Goal: Task Accomplishment & Management: Complete application form

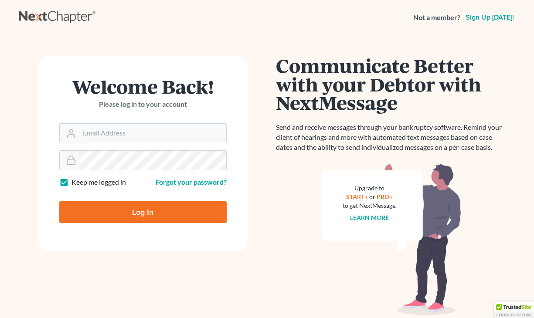
type input "[EMAIL_ADDRESS][DOMAIN_NAME]"
click at [95, 210] on input "Log In" at bounding box center [142, 212] width 167 height 22
type input "Thinking..."
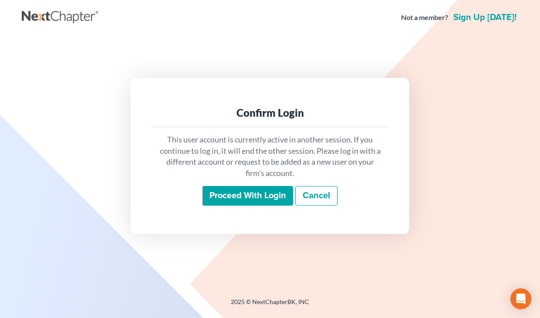
click at [257, 196] on input "Proceed with login" at bounding box center [248, 196] width 91 height 20
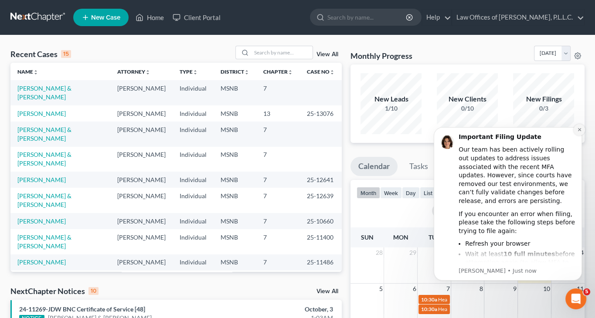
click at [540, 129] on icon "Dismiss notification" at bounding box center [579, 129] width 5 height 5
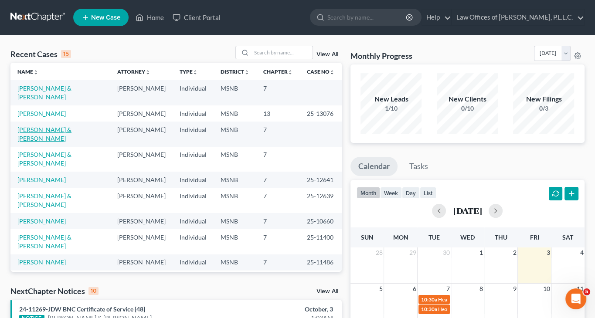
click at [45, 126] on link "[PERSON_NAME] & [PERSON_NAME]" at bounding box center [44, 134] width 54 height 16
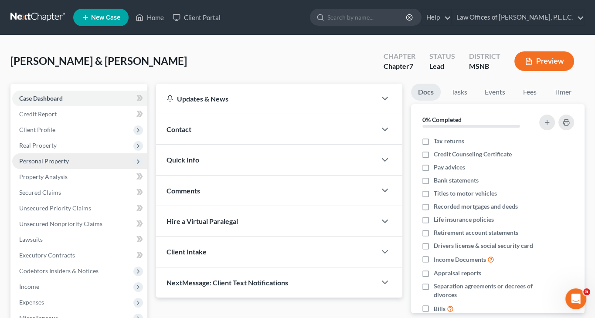
click at [57, 161] on span "Personal Property" at bounding box center [44, 160] width 50 height 7
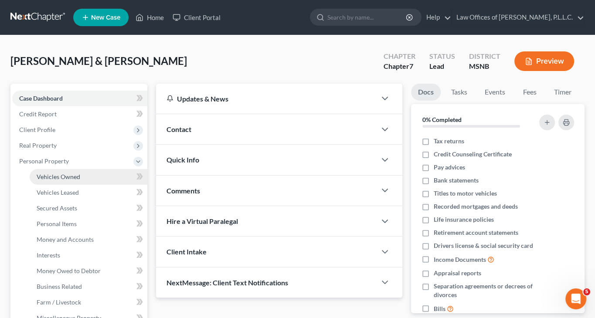
click at [56, 180] on link "Vehicles Owned" at bounding box center [89, 177] width 118 height 16
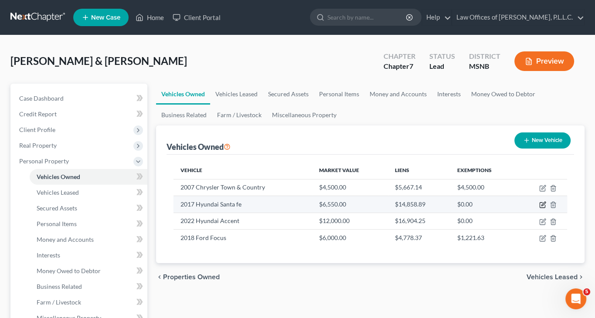
click at [540, 206] on icon "button" at bounding box center [542, 204] width 7 height 7
select select "0"
select select "9"
select select "2"
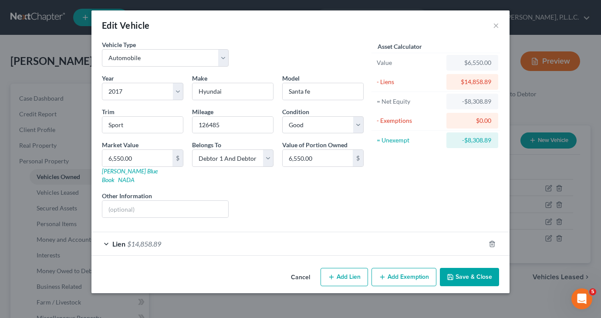
click at [486, 268] on button "Save & Close" at bounding box center [469, 277] width 59 height 18
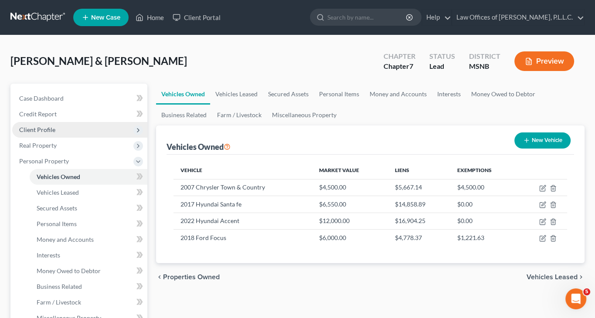
click at [52, 128] on span "Client Profile" at bounding box center [37, 129] width 36 height 7
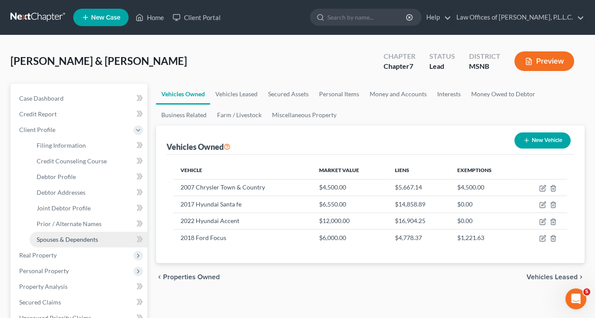
click at [62, 241] on span "Spouses & Dependents" at bounding box center [67, 239] width 61 height 7
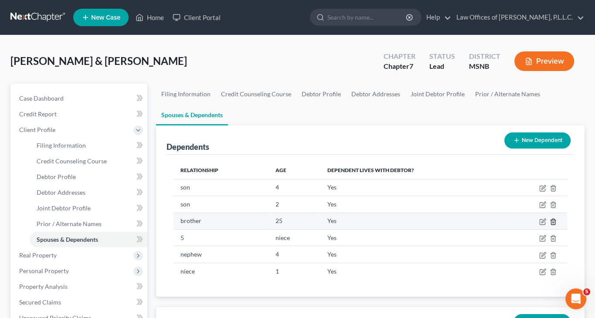
click at [540, 220] on icon "button" at bounding box center [552, 221] width 7 height 7
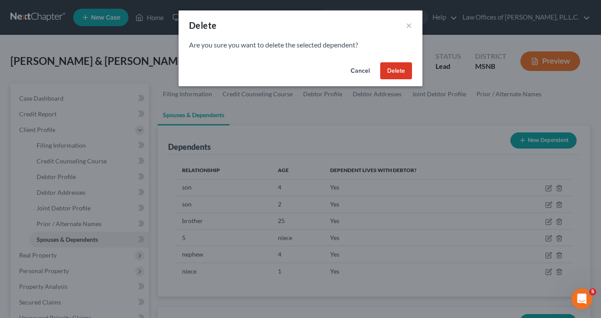
click at [399, 67] on button "Delete" at bounding box center [396, 70] width 32 height 17
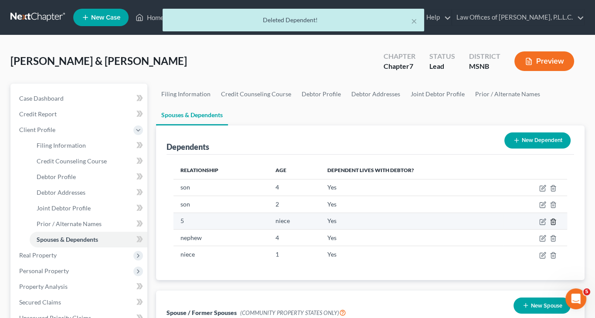
click at [540, 223] on icon "button" at bounding box center [553, 222] width 4 height 6
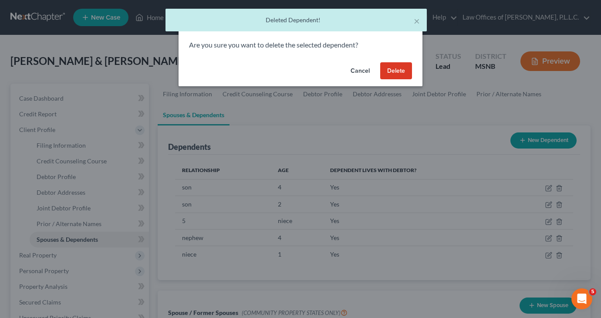
click at [399, 72] on button "Delete" at bounding box center [396, 70] width 32 height 17
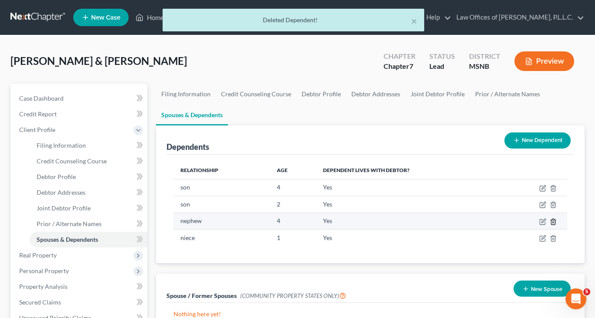
click at [540, 222] on icon "button" at bounding box center [552, 221] width 7 height 7
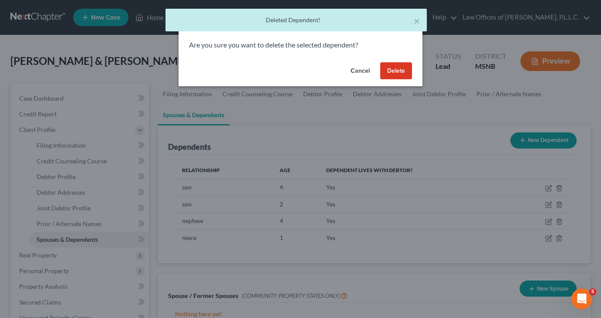
click at [392, 70] on button "Delete" at bounding box center [396, 70] width 32 height 17
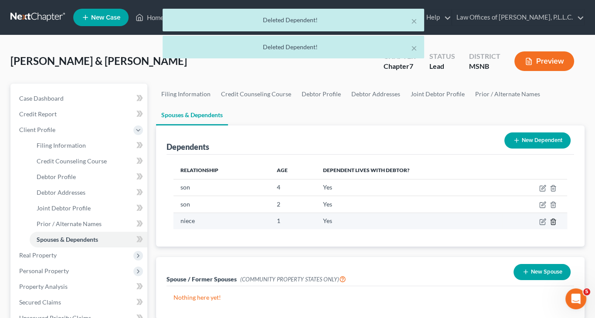
click at [540, 220] on icon "button" at bounding box center [552, 221] width 7 height 7
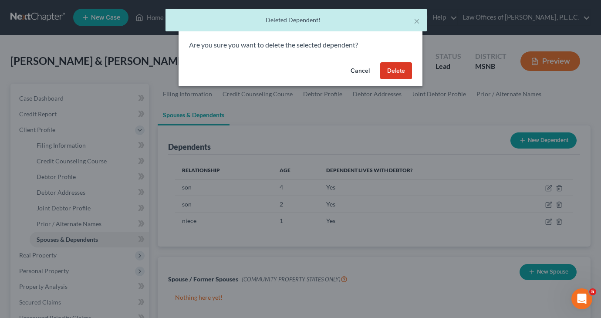
click at [402, 75] on button "Delete" at bounding box center [396, 70] width 32 height 17
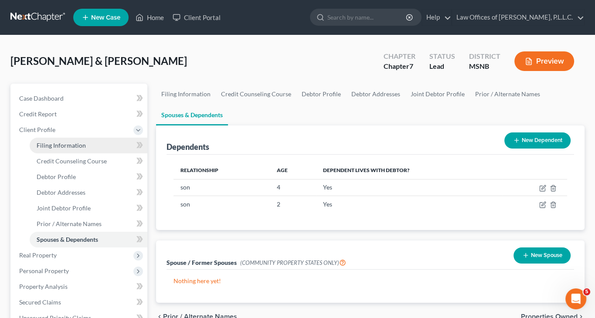
click at [55, 148] on span "Filing Information" at bounding box center [61, 145] width 49 height 7
select select "1"
select select "0"
select select "25"
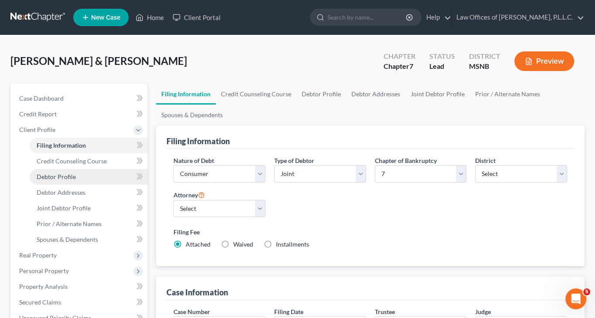
click at [66, 178] on span "Debtor Profile" at bounding box center [56, 176] width 39 height 7
select select "1"
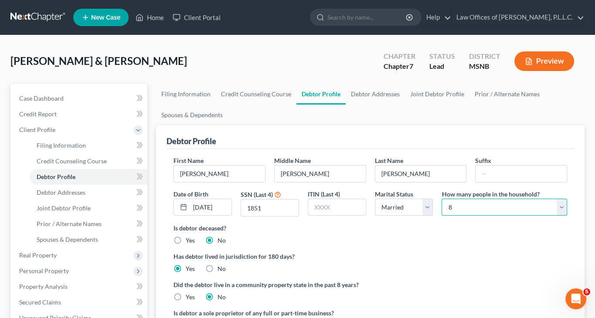
click at [472, 201] on select "Select 1 2 3 4 5 6 7 8 9 10 11 12 13 14 15 16 17 18 19 20" at bounding box center [503, 207] width 125 height 17
select select "3"
click at [441, 199] on select "Select 1 2 3 4 5 6 7 8 9 10 11 12 13 14 15 16 17 18 19 20" at bounding box center [503, 207] width 125 height 17
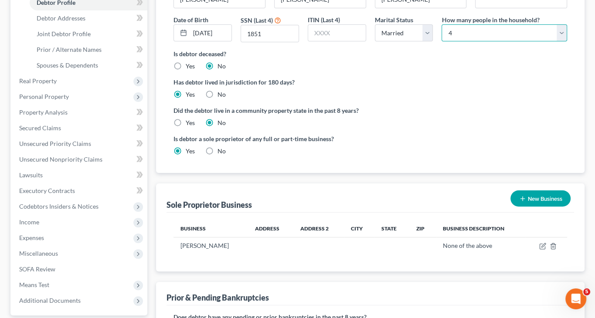
scroll to position [261, 0]
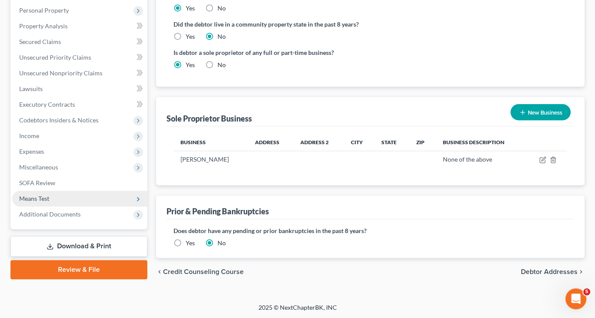
click at [42, 196] on span "Means Test" at bounding box center [34, 198] width 30 height 7
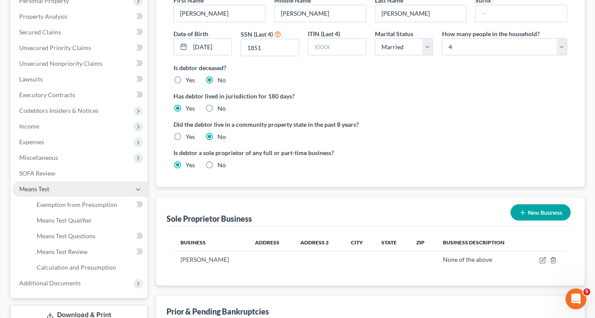
scroll to position [151, 0]
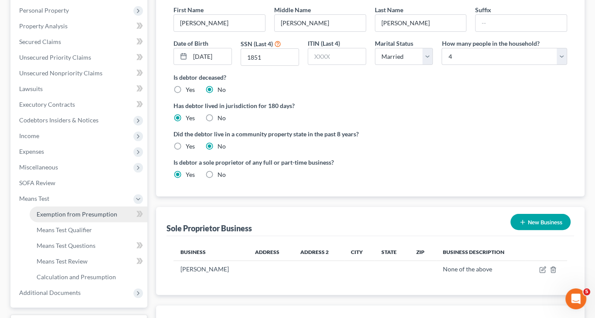
click at [64, 218] on link "Exemption from Presumption" at bounding box center [89, 214] width 118 height 16
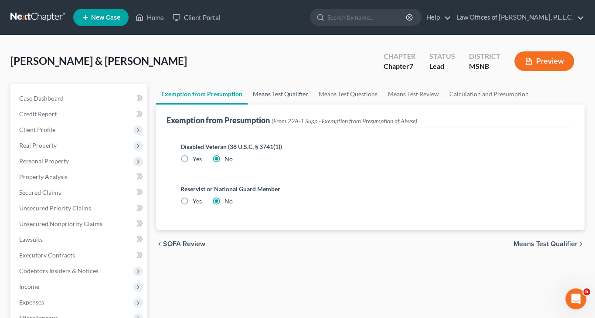
click at [277, 93] on link "Means Test Qualifier" at bounding box center [280, 94] width 66 height 21
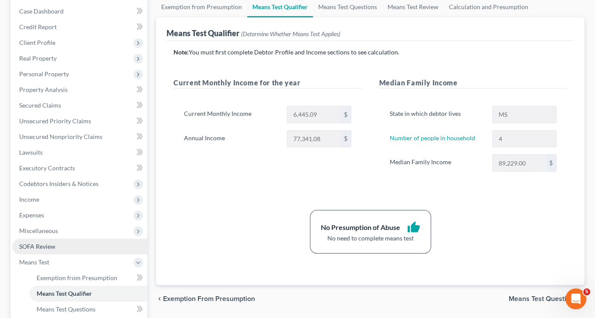
scroll to position [131, 0]
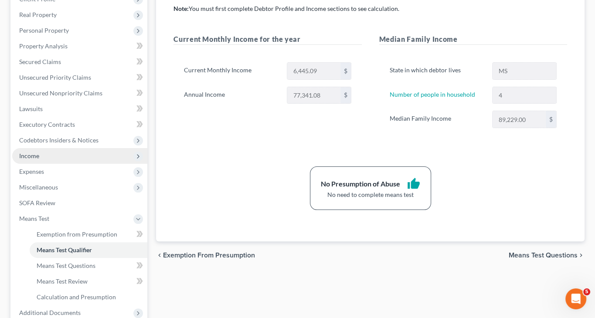
click at [47, 153] on span "Income" at bounding box center [79, 156] width 135 height 16
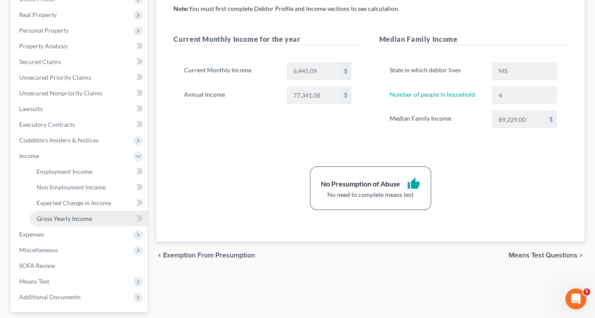
click at [55, 217] on span "Gross Yearly Income" at bounding box center [64, 218] width 55 height 7
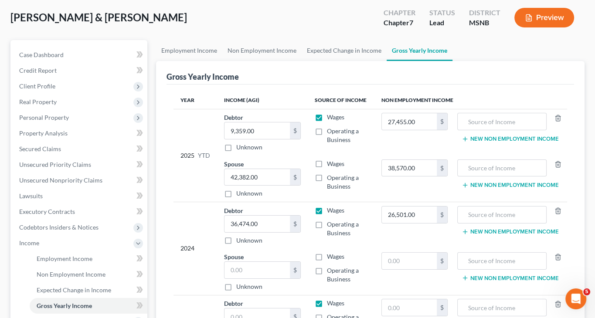
scroll to position [87, 0]
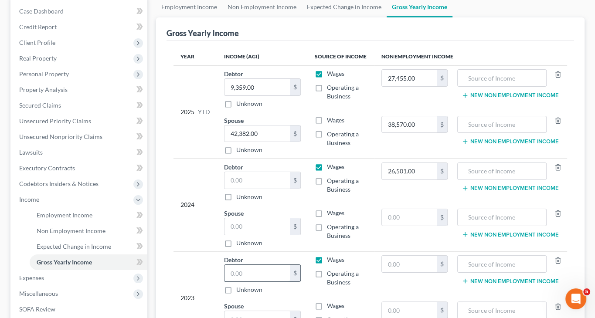
click at [242, 272] on input "text" at bounding box center [256, 273] width 65 height 17
paste input "36,474.00"
type input "36,474.00"
click at [420, 173] on input "26,501.00" at bounding box center [409, 171] width 55 height 17
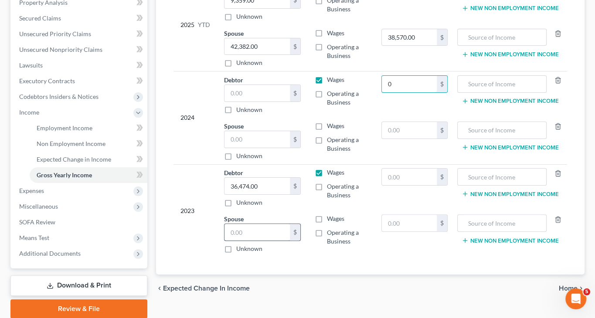
type input "0"
click at [251, 232] on input "text" at bounding box center [256, 232] width 65 height 17
paste input "26,501.00"
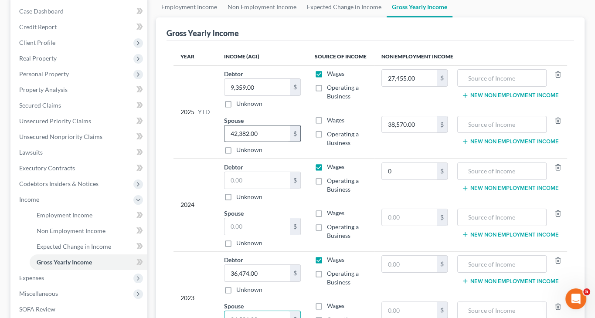
type input "26,501.00"
click at [267, 138] on input "42,382.00" at bounding box center [256, 133] width 65 height 17
click at [245, 177] on input "text" at bounding box center [256, 180] width 65 height 17
paste input "42,382.00"
type input "42,382.00"
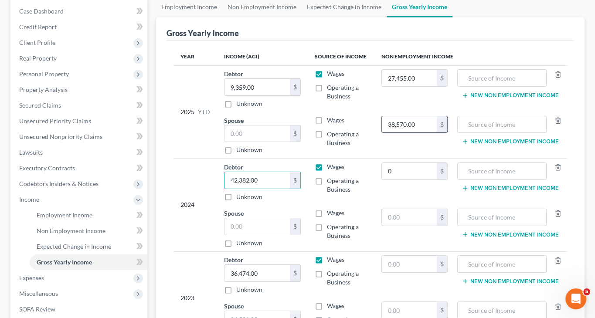
click at [428, 124] on input "38,570.00" at bounding box center [409, 124] width 55 height 17
type input "0"
click at [246, 225] on input "text" at bounding box center [256, 226] width 65 height 17
paste input "38,570.00"
type input "38,570.00"
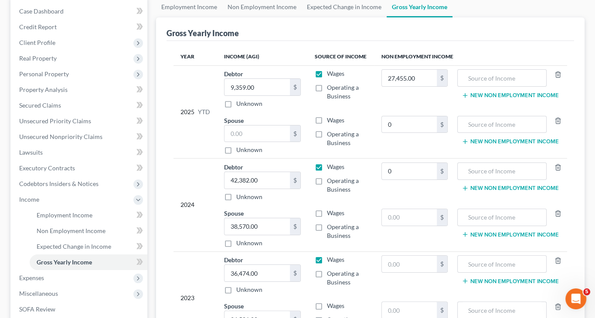
click at [199, 228] on div "2024" at bounding box center [195, 204] width 30 height 85
click at [421, 81] on input "27,455.00" at bounding box center [409, 78] width 55 height 17
type input "0"
click at [271, 129] on input "text" at bounding box center [256, 133] width 65 height 17
paste input "27,455.00"
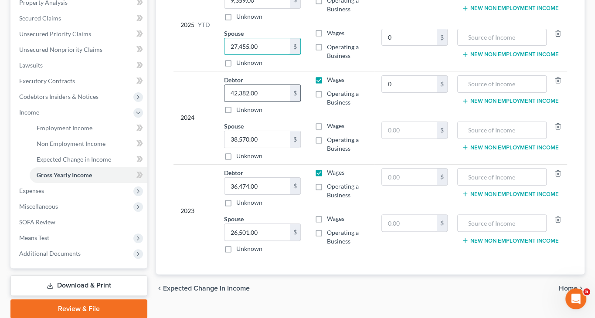
scroll to position [207, 0]
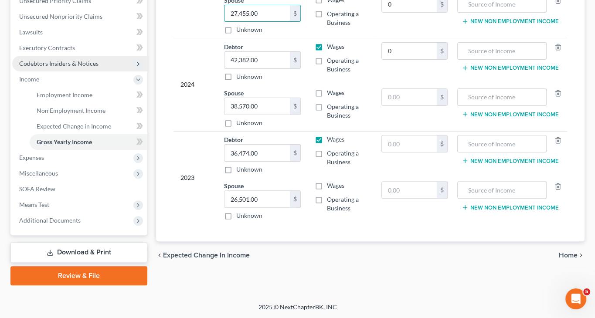
type input "27,455.00"
click at [60, 67] on span "Codebtors Insiders & Notices" at bounding box center [58, 63] width 79 height 7
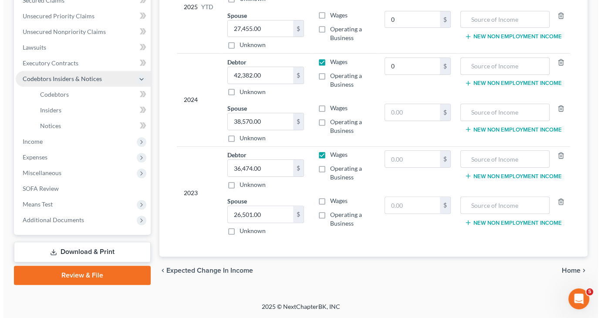
scroll to position [192, 0]
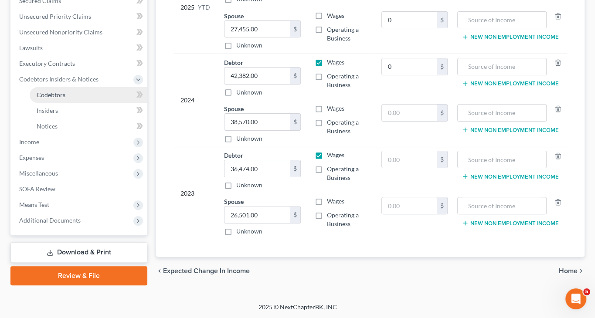
click at [54, 95] on span "Codebtors" at bounding box center [51, 94] width 29 height 7
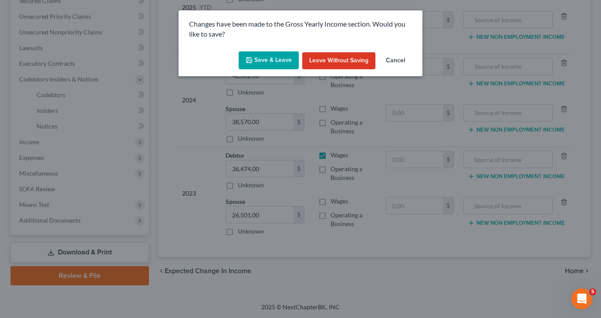
click at [263, 59] on button "Save & Leave" at bounding box center [269, 60] width 60 height 18
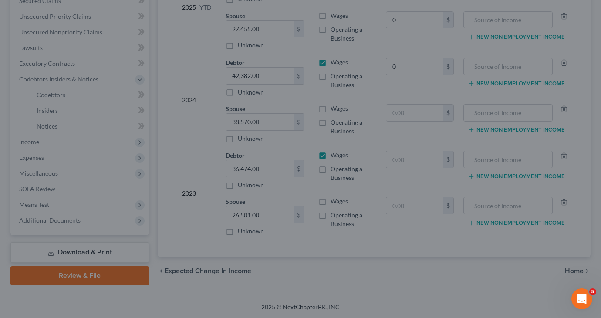
type input "0.00"
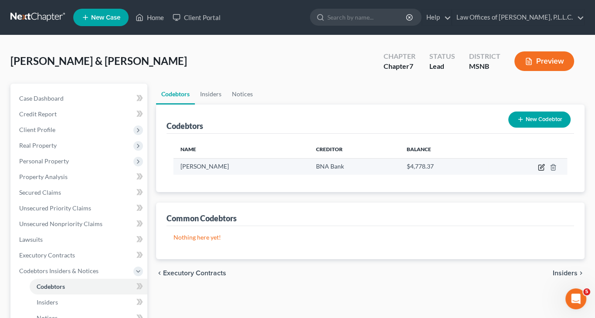
click at [540, 167] on icon "button" at bounding box center [540, 167] width 5 height 5
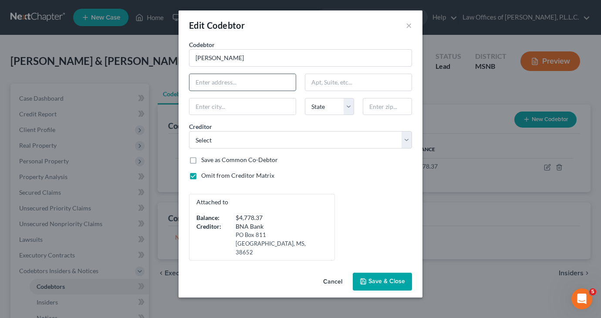
click at [228, 87] on input "text" at bounding box center [242, 82] width 106 height 17
type input "LaFayette Co Dentenion Ctr"
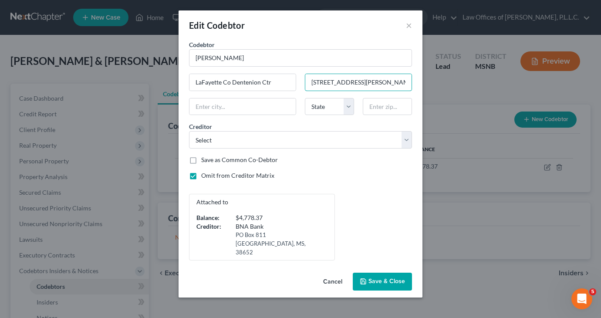
type input "[STREET_ADDRESS][PERSON_NAME]"
type input "38655"
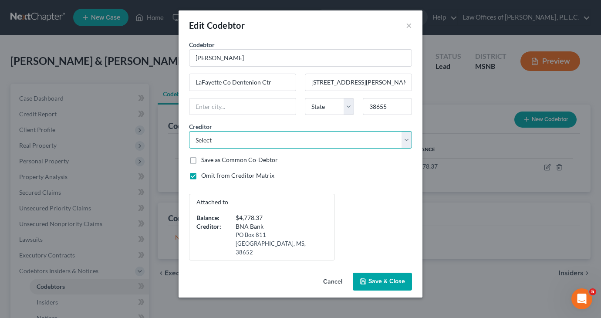
type input "[GEOGRAPHIC_DATA]"
select select "25"
select select "3"
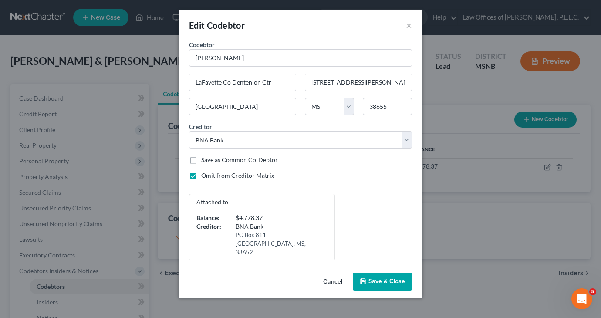
click at [201, 175] on label "Omit from Creditor Matrix" at bounding box center [237, 175] width 73 height 9
click at [205, 175] on input "Omit from Creditor Matrix" at bounding box center [208, 174] width 6 height 6
checkbox input "false"
click at [389, 278] on span "Save & Close" at bounding box center [387, 281] width 37 height 7
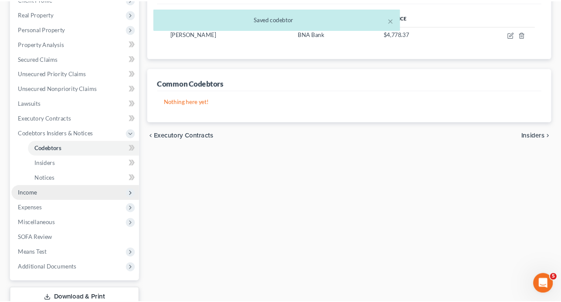
scroll to position [192, 0]
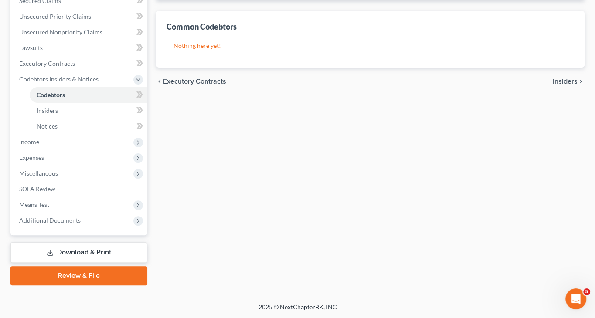
click at [84, 252] on link "Download & Print" at bounding box center [78, 252] width 137 height 20
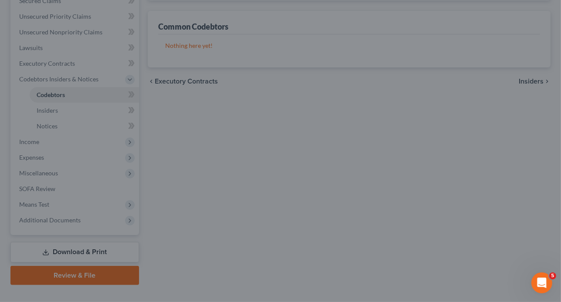
click at [342, 257] on div at bounding box center [280, 151] width 561 height 302
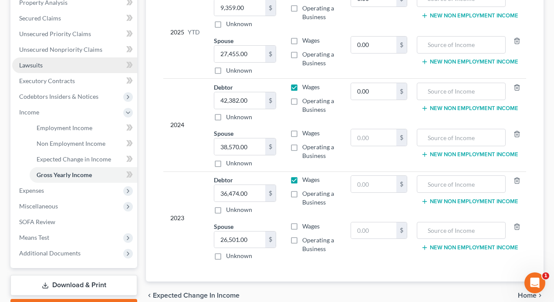
scroll to position [223, 0]
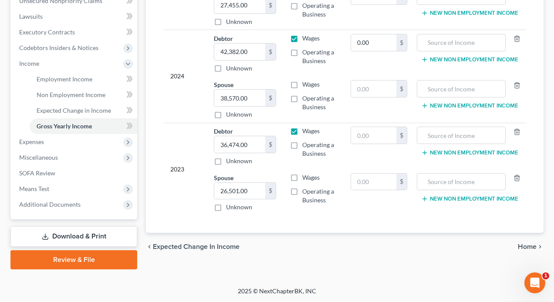
click at [66, 239] on link "Download & Print" at bounding box center [73, 237] width 127 height 20
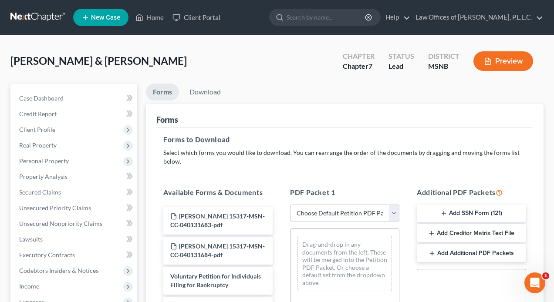
click at [331, 213] on select "Choose Default Petition PDF Packet Complete Bankruptcy Petition (all forms and …" at bounding box center [344, 213] width 109 height 17
select select "0"
click at [290, 205] on select "Choose Default Petition PDF Packet Complete Bankruptcy Petition (all forms and …" at bounding box center [344, 213] width 109 height 17
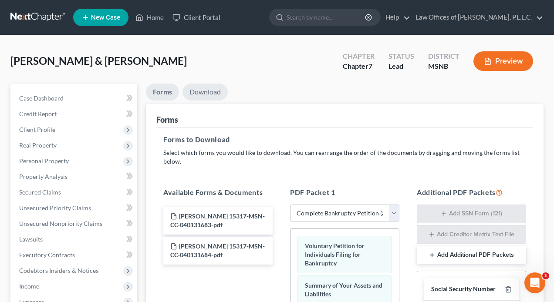
click at [214, 94] on link "Download" at bounding box center [205, 92] width 45 height 17
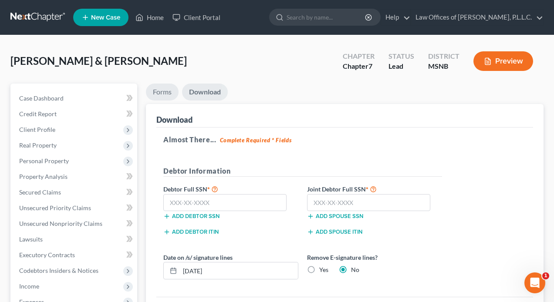
click at [164, 93] on link "Forms" at bounding box center [162, 92] width 33 height 17
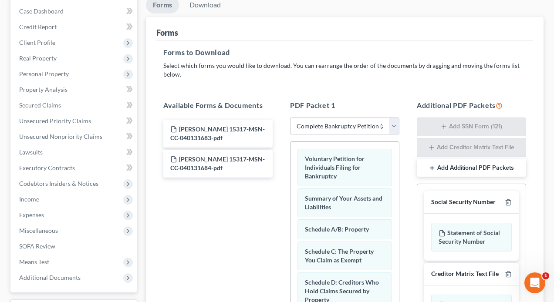
scroll to position [174, 0]
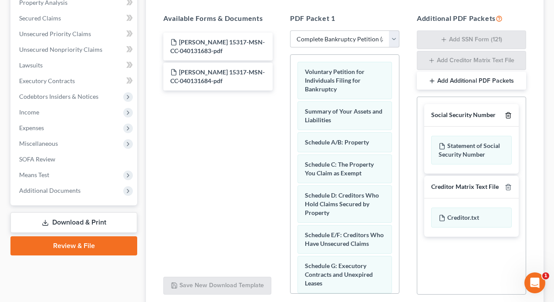
click at [507, 114] on icon "button" at bounding box center [508, 115] width 7 height 7
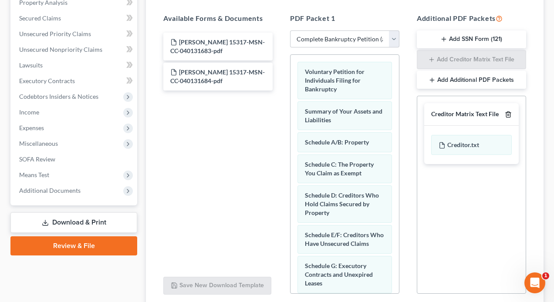
click at [510, 116] on icon "button" at bounding box center [508, 115] width 4 height 6
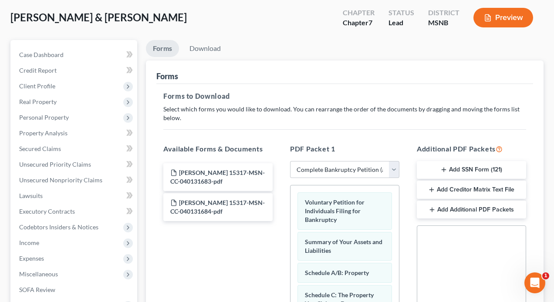
scroll to position [0, 0]
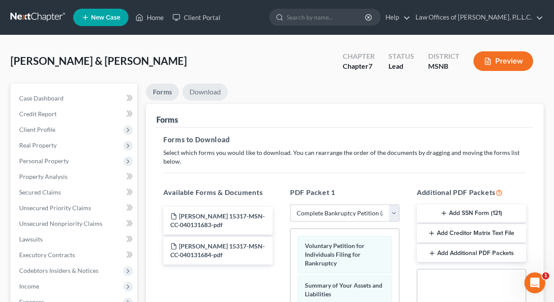
click at [199, 91] on link "Download" at bounding box center [205, 92] width 45 height 17
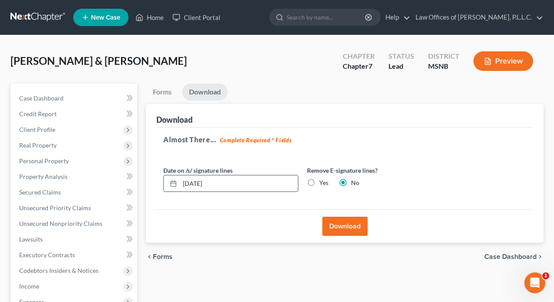
click at [256, 181] on input "10/03/2025" at bounding box center [239, 184] width 118 height 17
type input "1"
click at [319, 182] on label "Yes" at bounding box center [323, 183] width 9 height 9
click at [323, 182] on input "Yes" at bounding box center [326, 182] width 6 height 6
radio input "true"
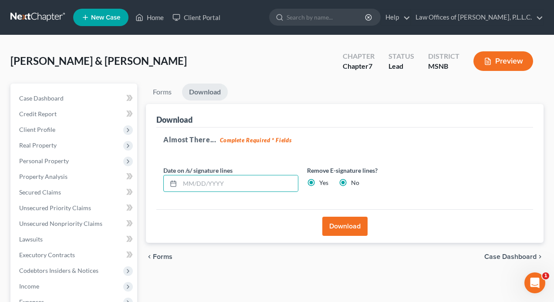
radio input "false"
click at [341, 223] on button "Download" at bounding box center [344, 226] width 45 height 19
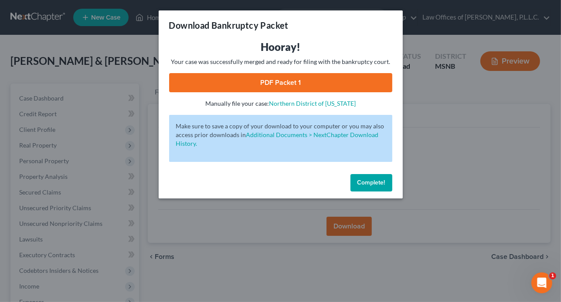
click at [274, 75] on link "PDF Packet 1" at bounding box center [280, 82] width 223 height 19
click at [373, 182] on span "Complete!" at bounding box center [371, 182] width 28 height 7
